Goal: Browse casually

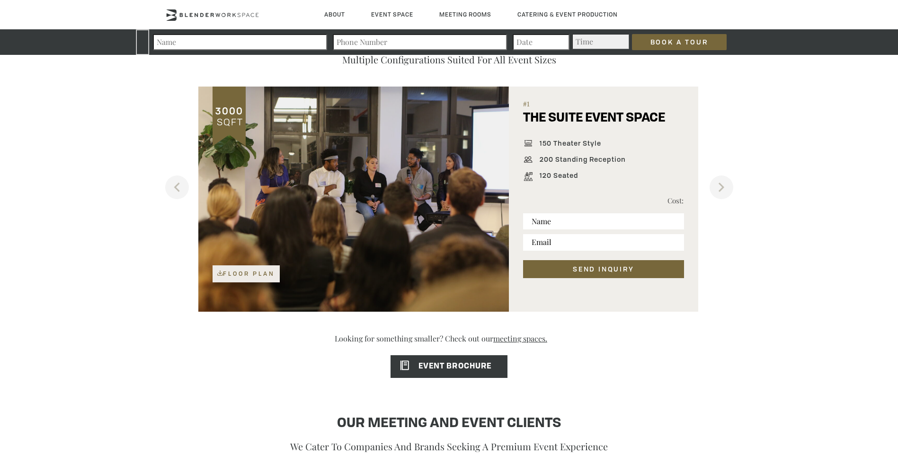
scroll to position [663, 0]
click at [722, 189] on button "Next" at bounding box center [722, 187] width 24 height 24
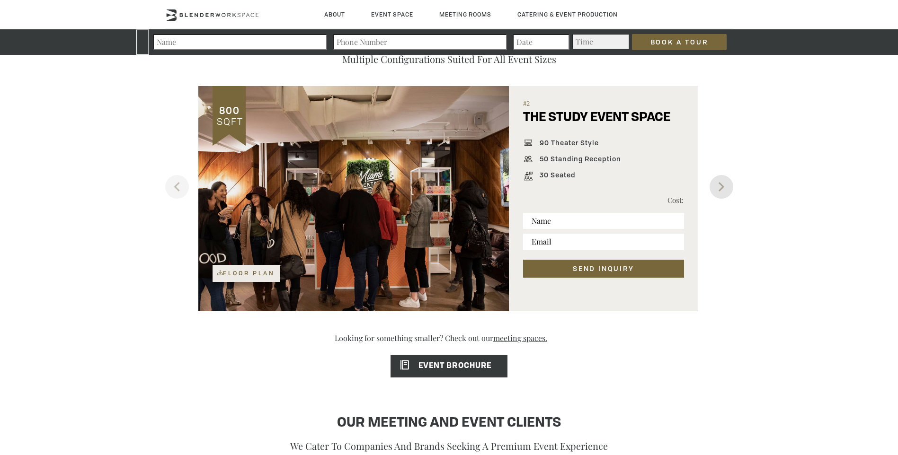
click at [722, 189] on button "Next" at bounding box center [722, 187] width 24 height 24
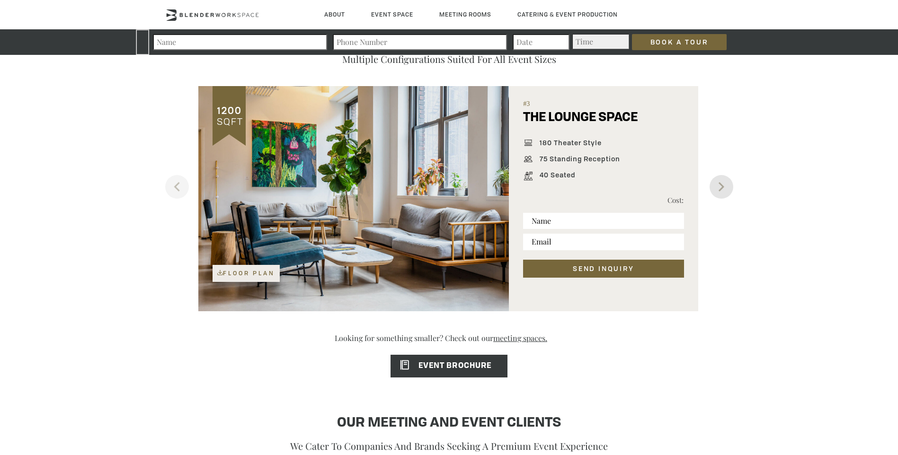
click at [722, 189] on button "Next" at bounding box center [722, 187] width 24 height 24
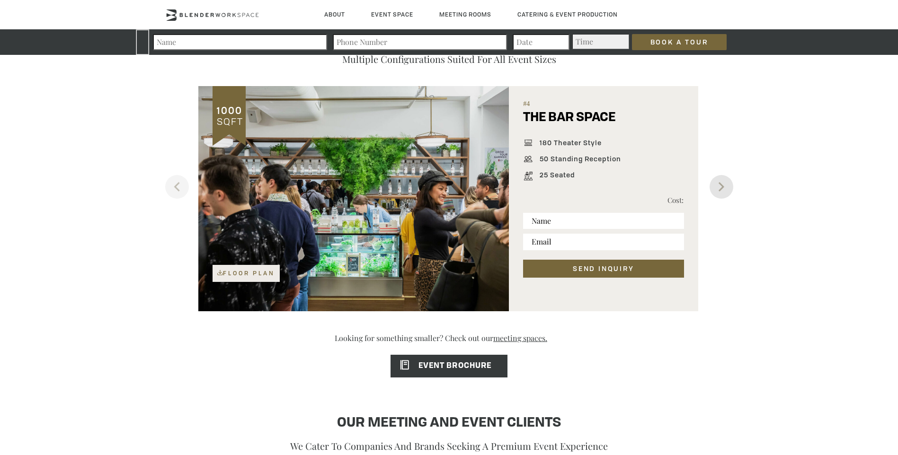
click at [722, 189] on button "Next" at bounding box center [722, 187] width 24 height 24
